Goal: Entertainment & Leisure: Consume media (video, audio)

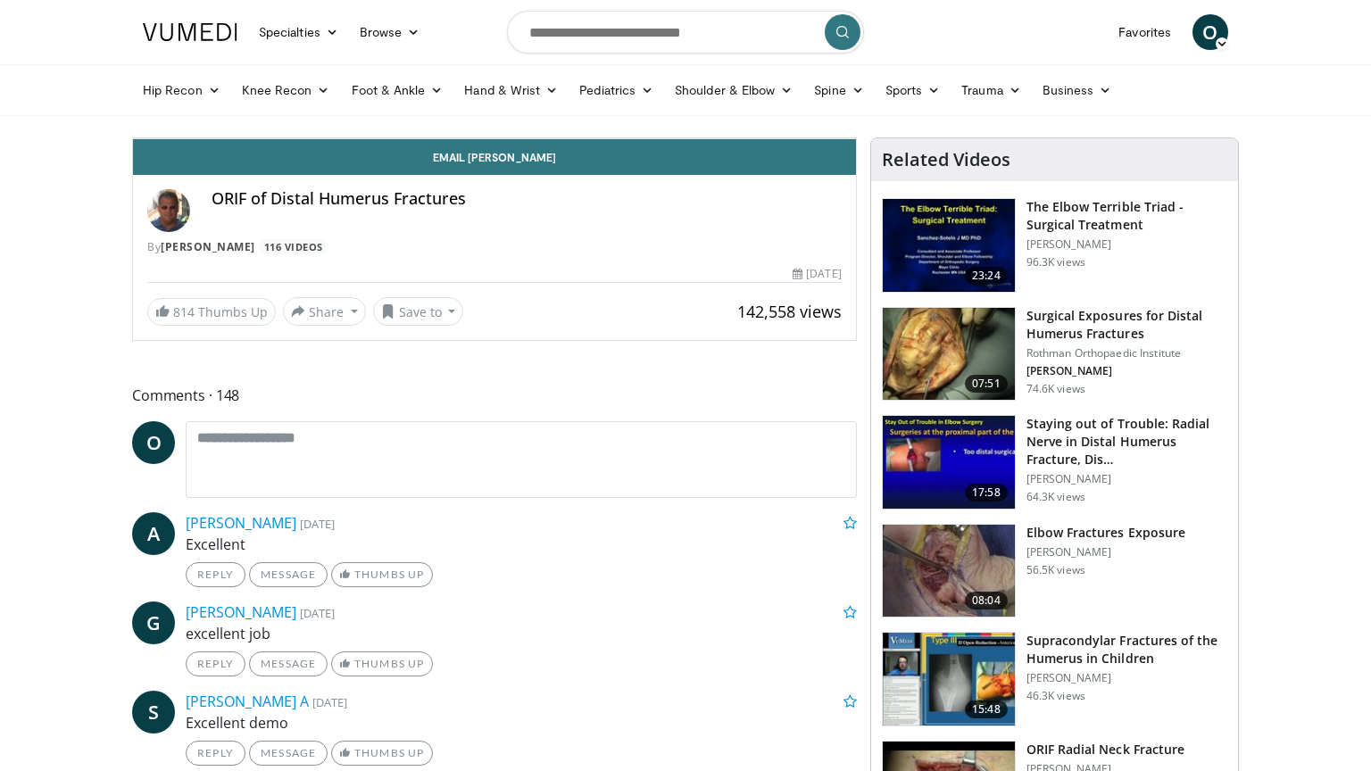
click at [279, 163] on icon "Video Player" at bounding box center [295, 138] width 50 height 50
click at [856, 138] on span "Video Player" at bounding box center [838, 121] width 36 height 36
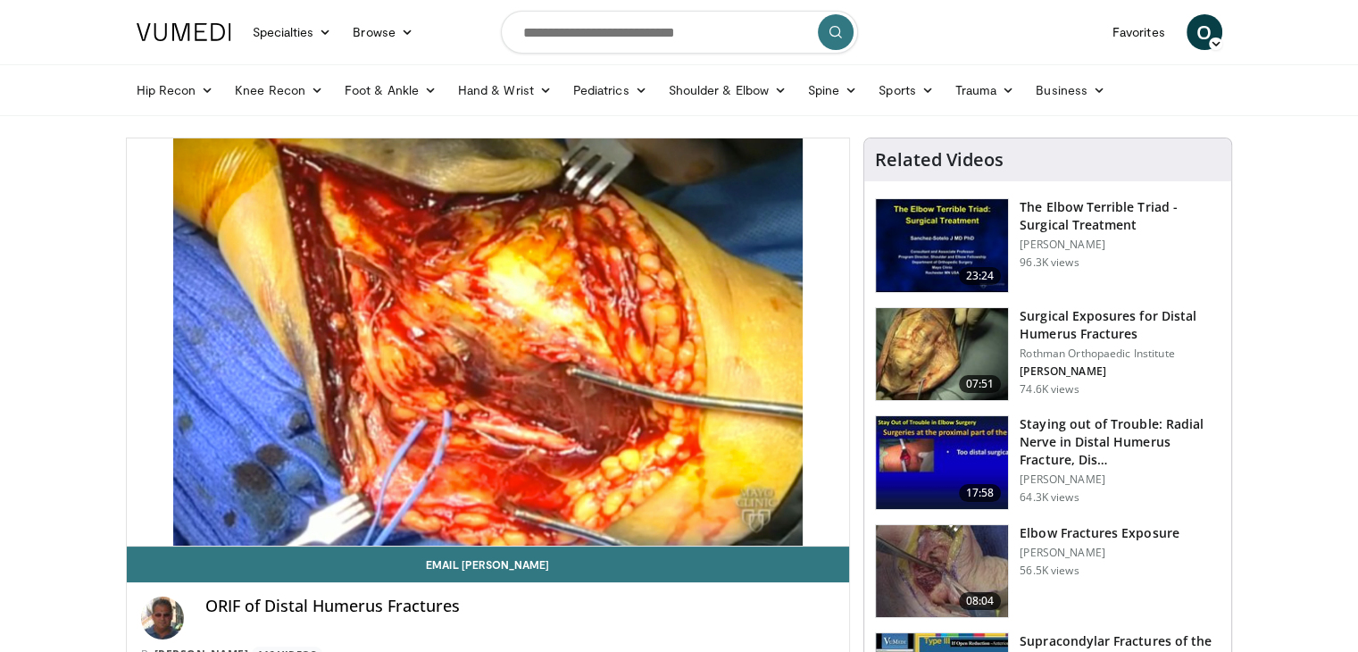
click at [676, 631] on div "ORIF of Distal Humerus Fractures" at bounding box center [520, 617] width 630 height 43
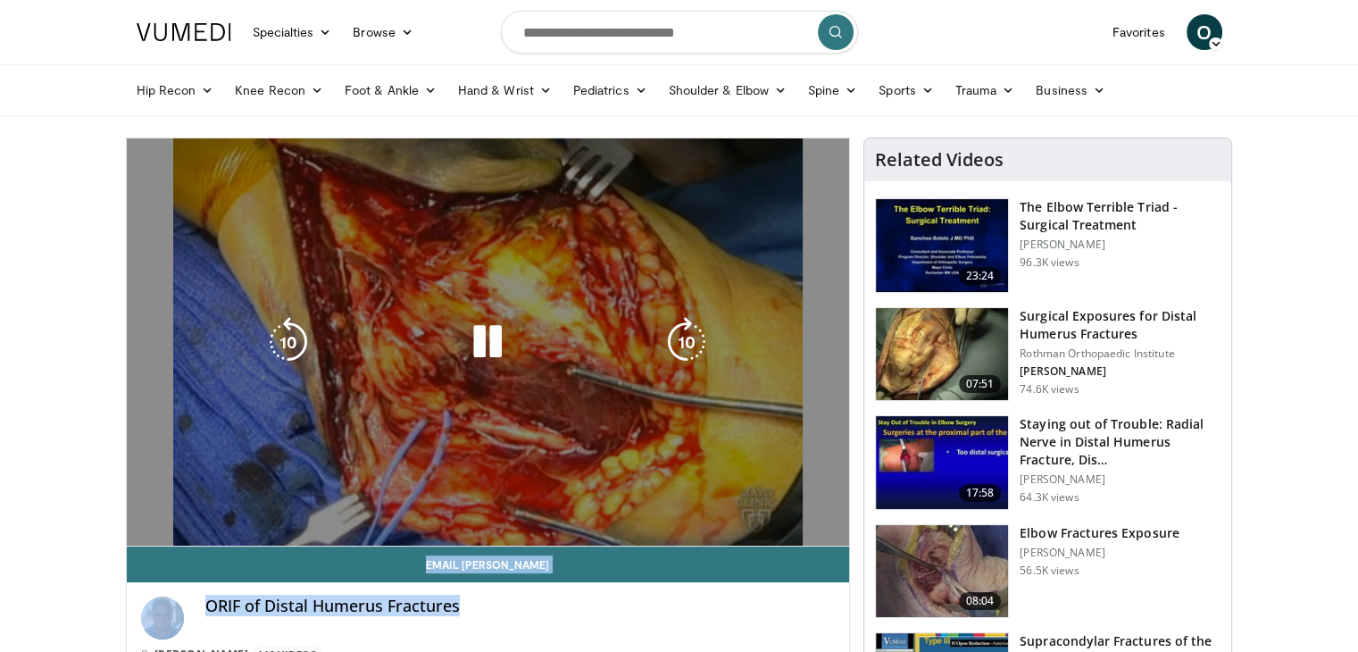
drag, startPoint x: 676, startPoint y: 631, endPoint x: 579, endPoint y: 437, distance: 216.4
click at [579, 437] on div "**********" at bounding box center [488, 442] width 725 height 611
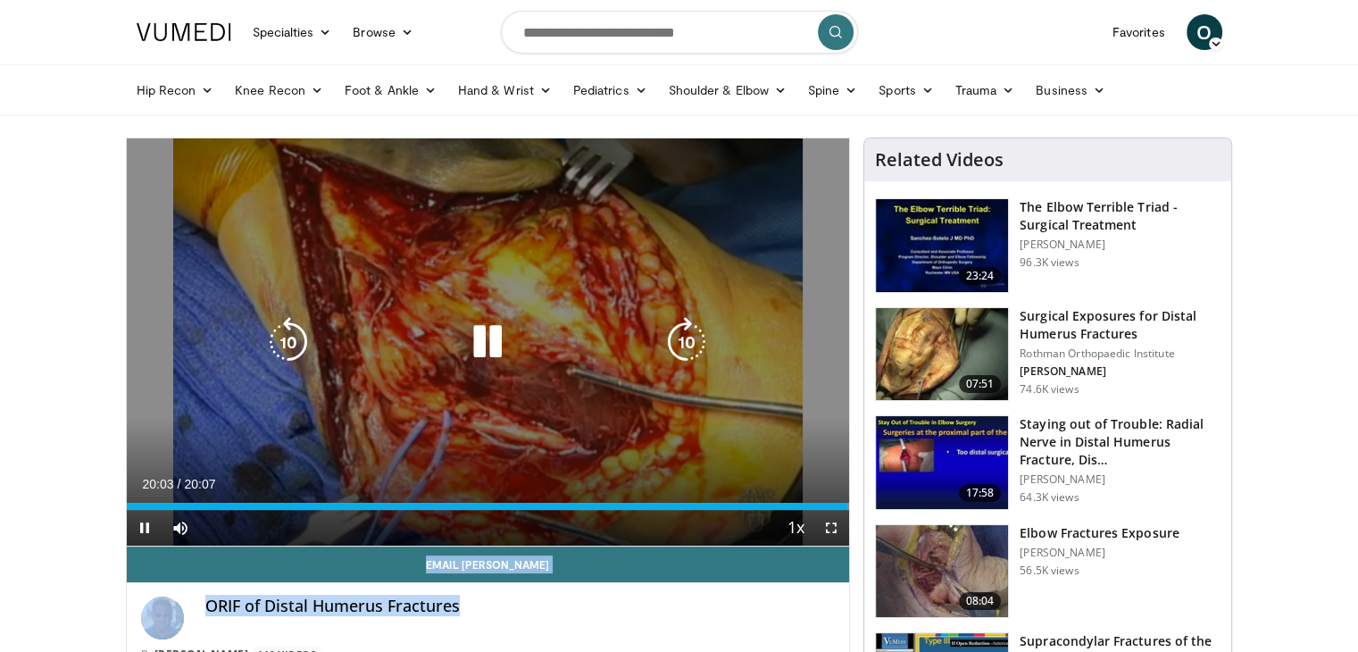
click at [481, 351] on icon "Video Player" at bounding box center [487, 342] width 50 height 50
